Goal: Information Seeking & Learning: Understand process/instructions

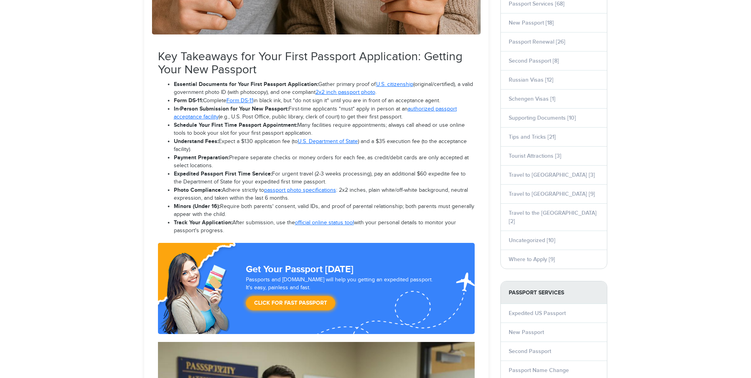
scroll to position [475, 0]
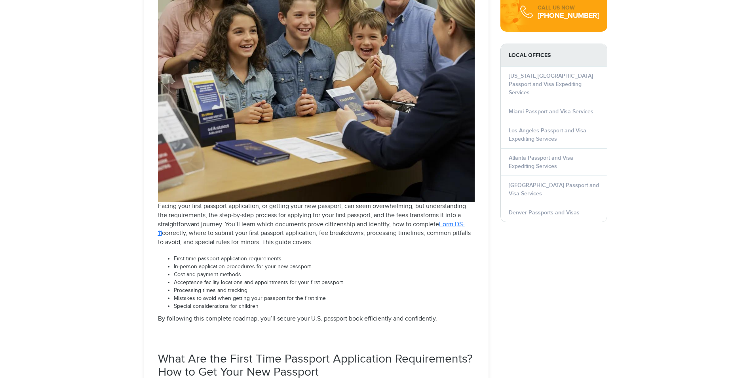
select select "**********"
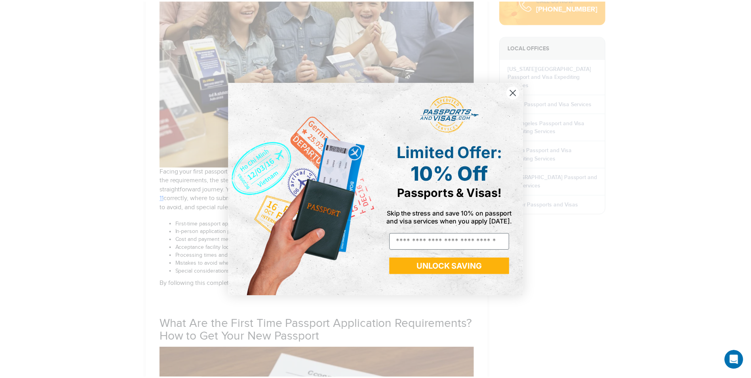
scroll to position [0, 0]
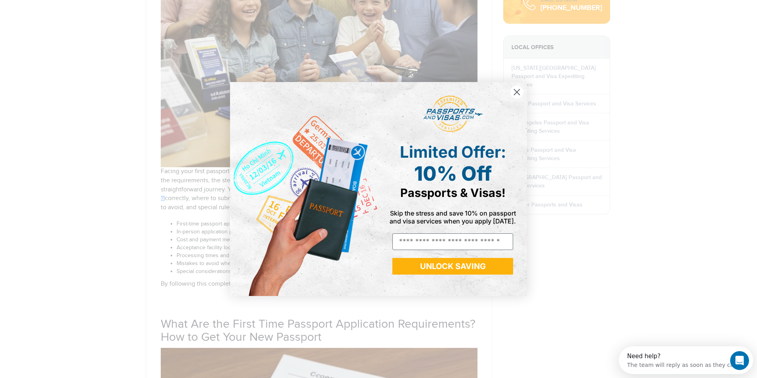
click at [518, 91] on icon "Close dialog" at bounding box center [517, 92] width 6 height 6
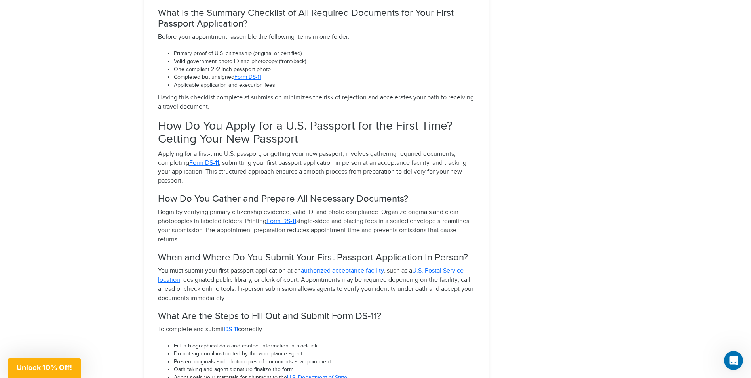
scroll to position [2296, 0]
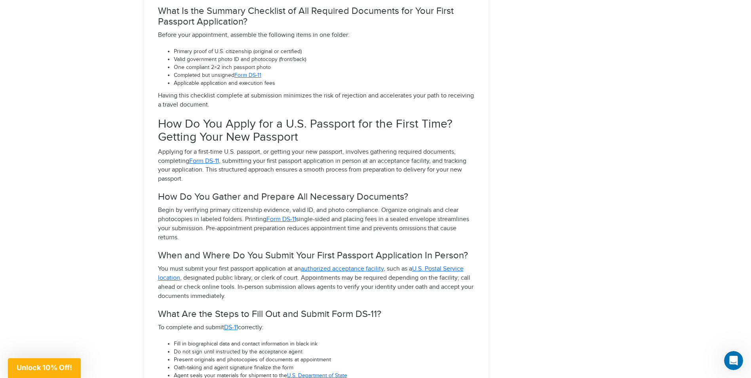
click at [204, 157] on u "Form DS-11" at bounding box center [204, 161] width 30 height 8
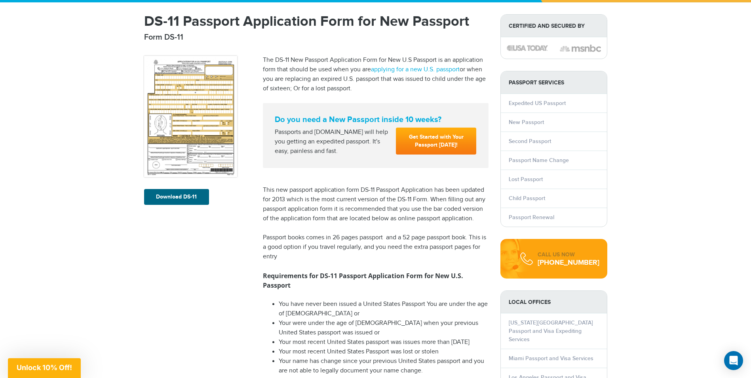
scroll to position [79, 0]
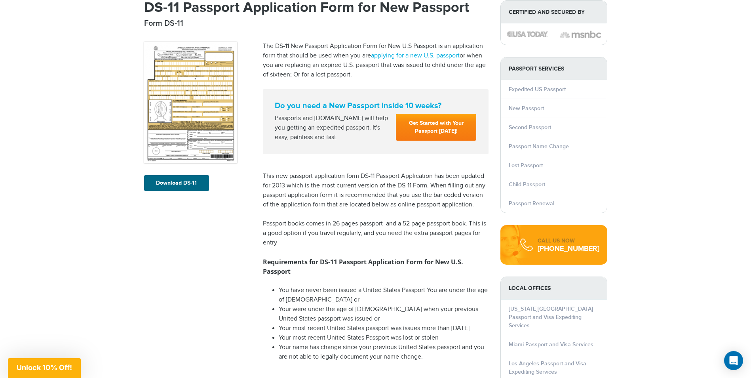
click at [435, 124] on link "Get Started with Your Passport [DATE]!" at bounding box center [436, 127] width 80 height 27
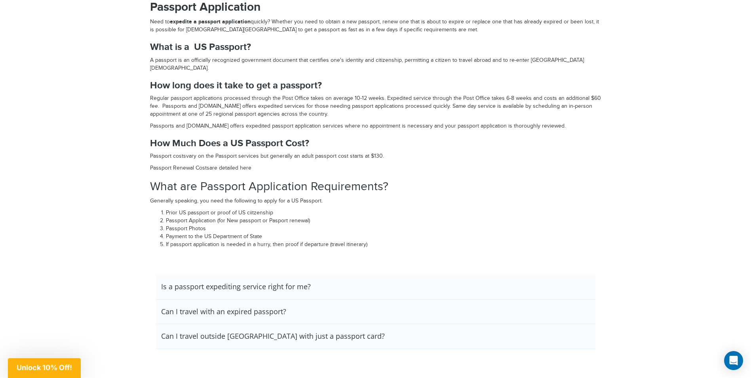
scroll to position [871, 0]
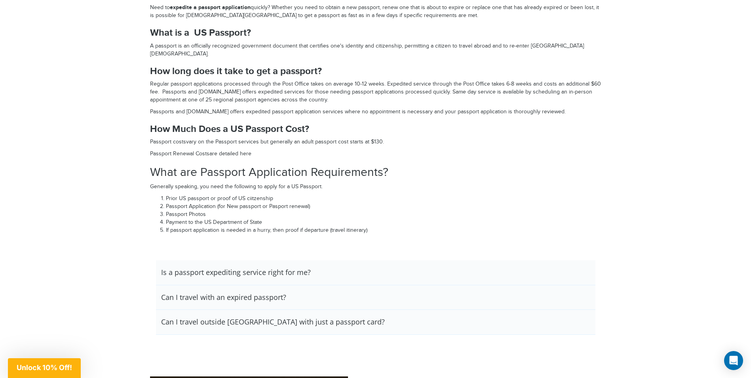
click at [254, 274] on h3 "Is a passport expediting service right for me?" at bounding box center [236, 272] width 150 height 9
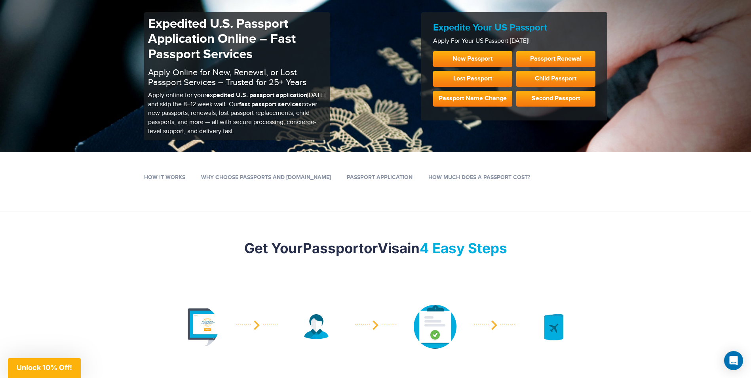
scroll to position [0, 0]
